Goal: Find specific page/section: Find specific page/section

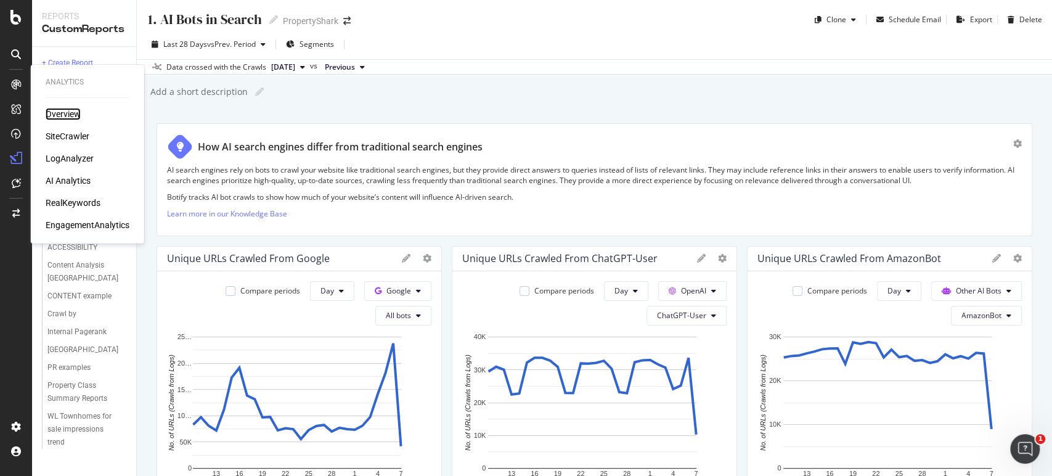
click at [55, 115] on div "Overview" at bounding box center [63, 114] width 35 height 12
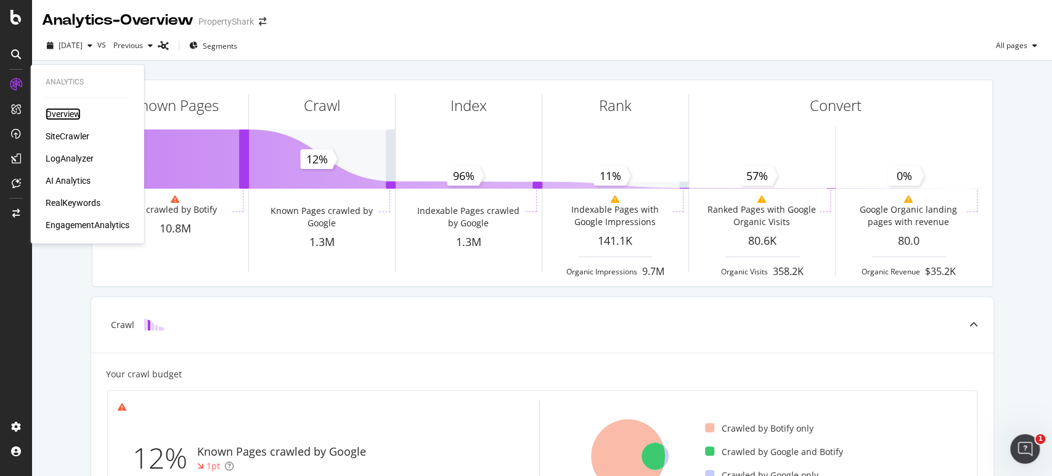
click at [75, 113] on div "Overview" at bounding box center [63, 114] width 35 height 12
click at [82, 132] on div "SiteCrawler" at bounding box center [68, 136] width 44 height 12
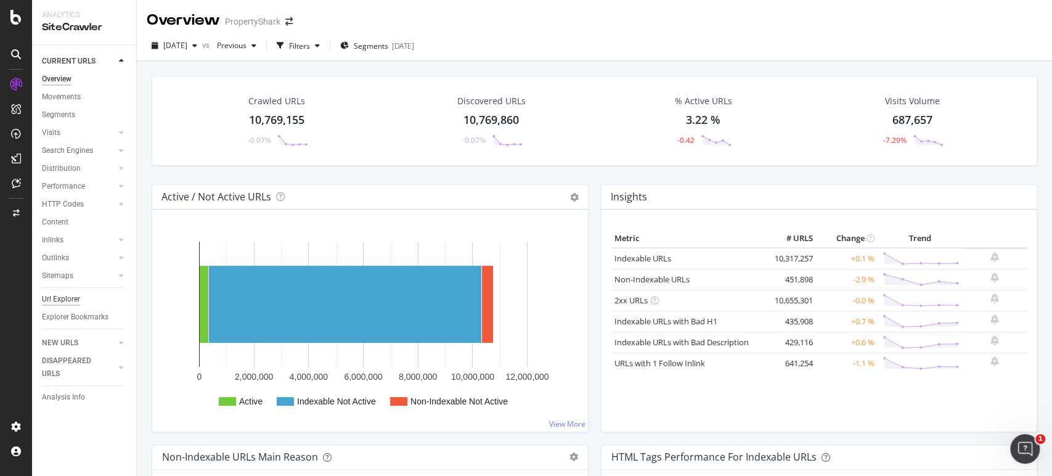
click at [66, 296] on div "Url Explorer" at bounding box center [61, 299] width 38 height 13
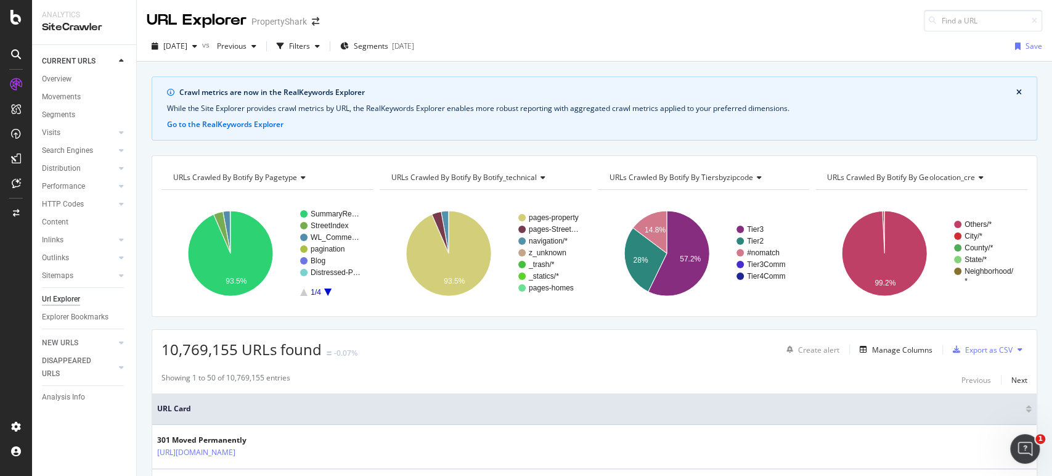
click at [527, 377] on div "Showing 1 to 50 of 10,769,155 entries Previous Next" at bounding box center [594, 379] width 884 height 15
click at [945, 27] on input at bounding box center [983, 21] width 118 height 22
paste input "/[PERSON_NAME]/DocViewer/get_doc_image.html"
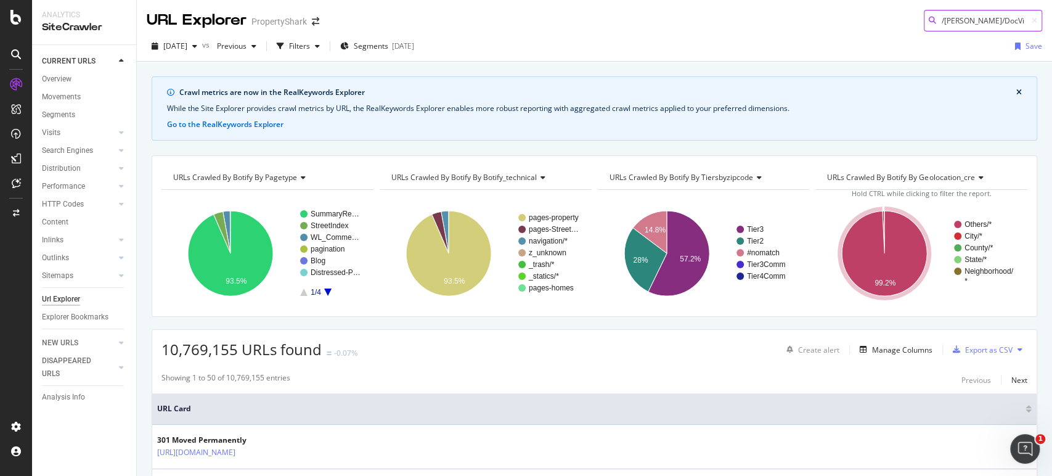
scroll to position [0, 52]
type input "/[PERSON_NAME]/DocViewer/get_doc_image.html"
